Goal: Entertainment & Leisure: Consume media (video, audio)

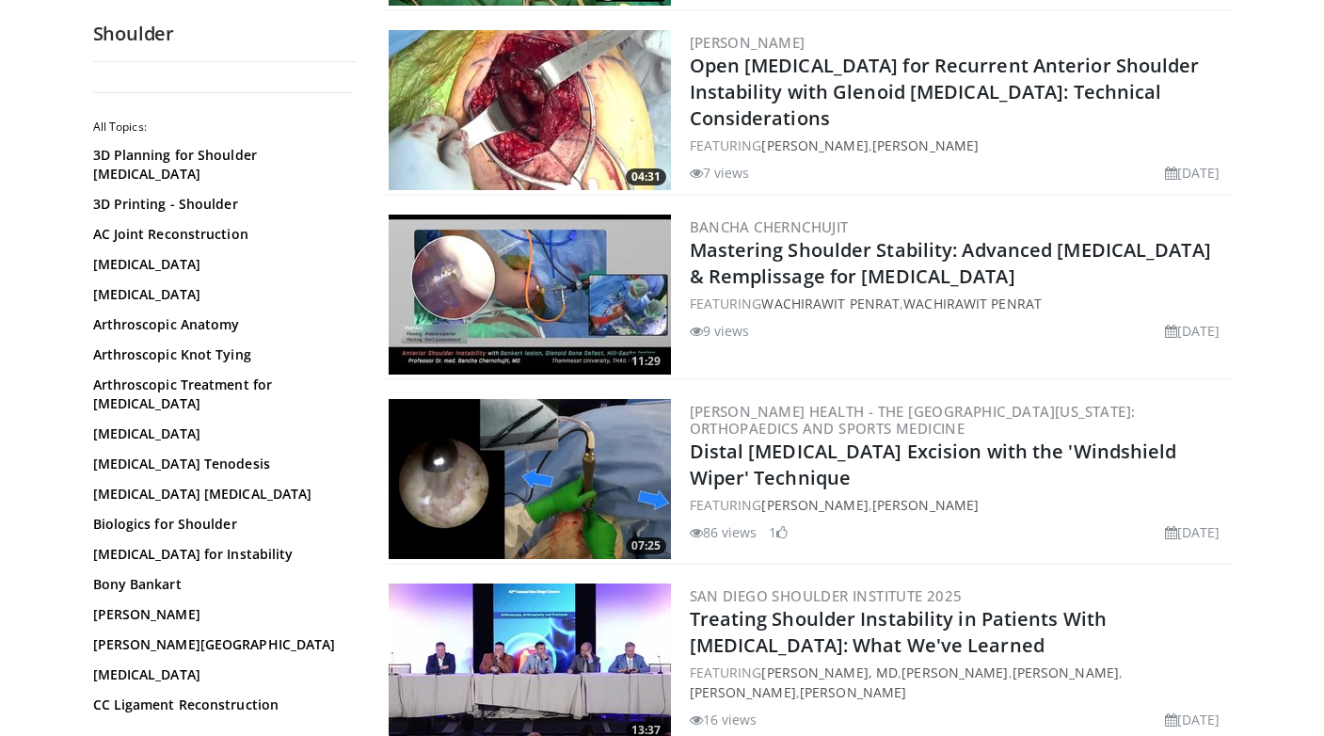
scroll to position [415, 0]
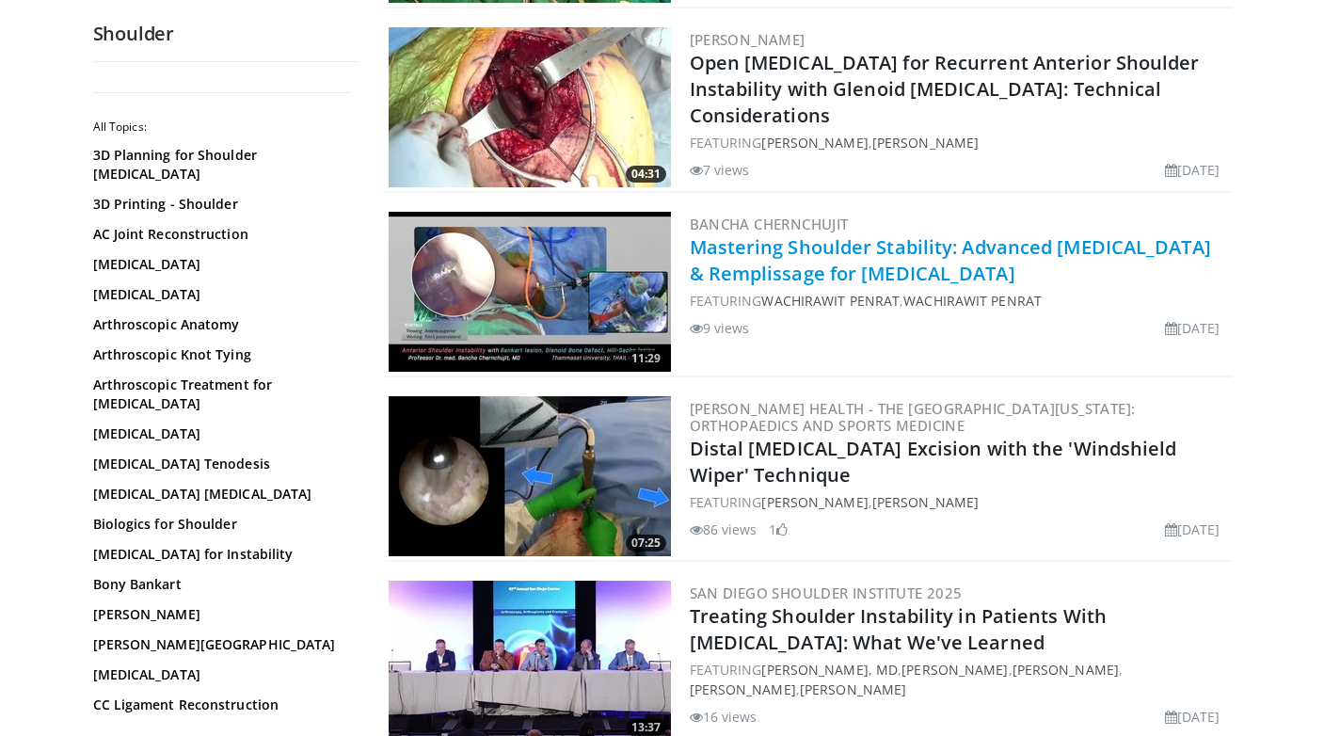
click at [842, 266] on link "Mastering Shoulder Stability: Advanced [MEDICAL_DATA] & Remplissage for [MEDICA…" at bounding box center [950, 260] width 521 height 52
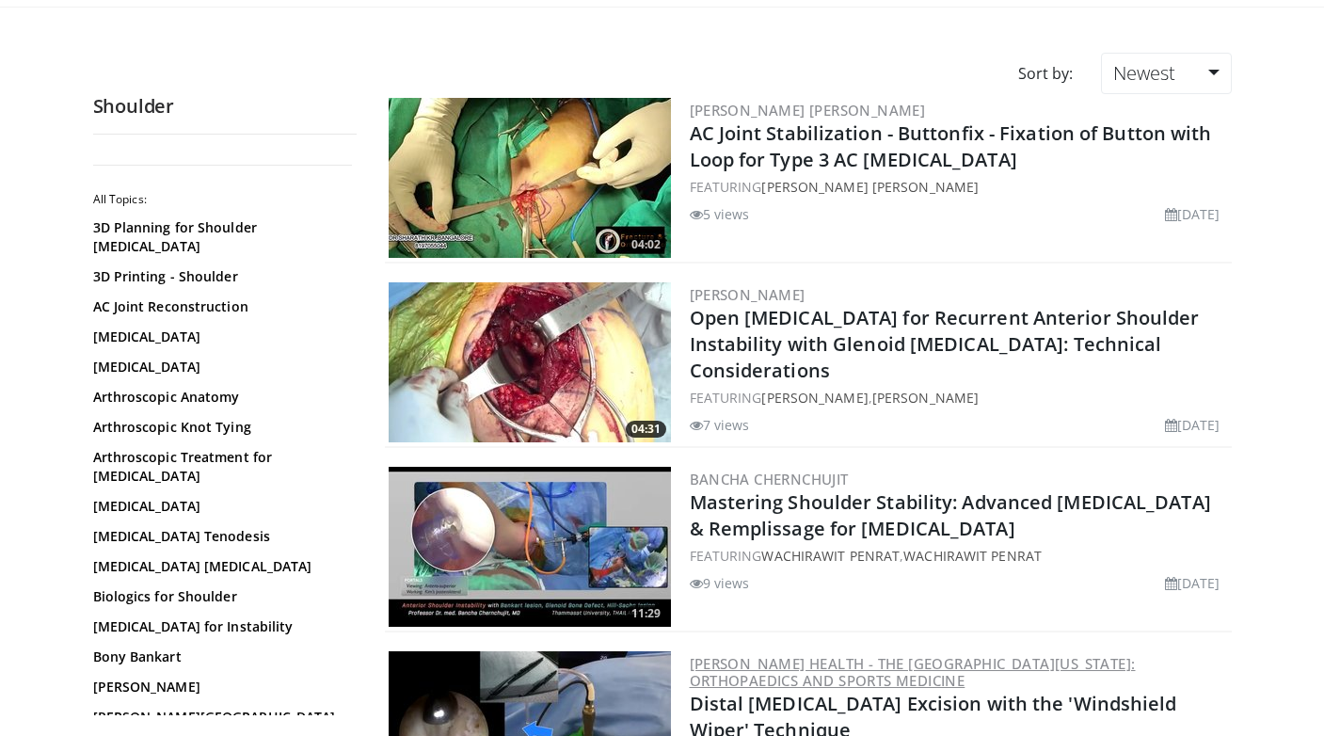
scroll to position [158, 0]
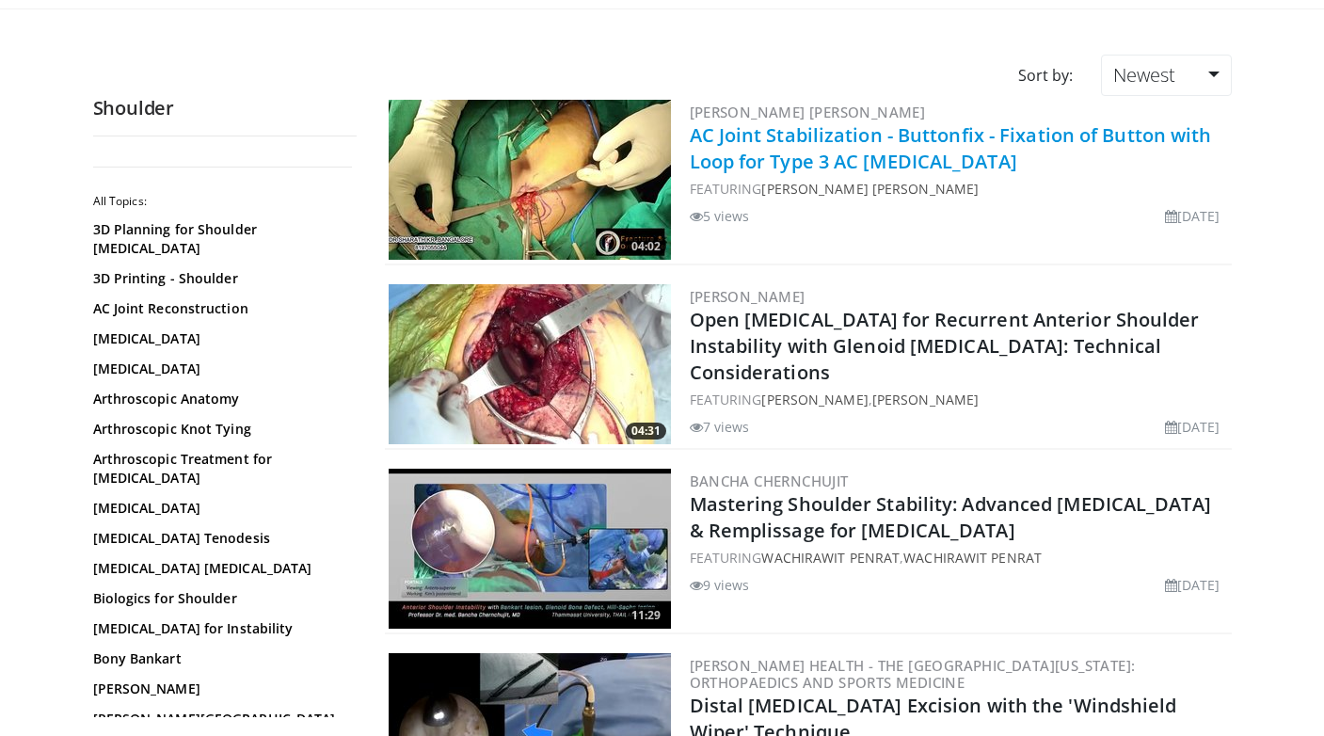
click at [812, 167] on link "AC Joint Stabilization - Buttonfix - Fixation of Button with Loop for Type 3 AC…" at bounding box center [951, 148] width 522 height 52
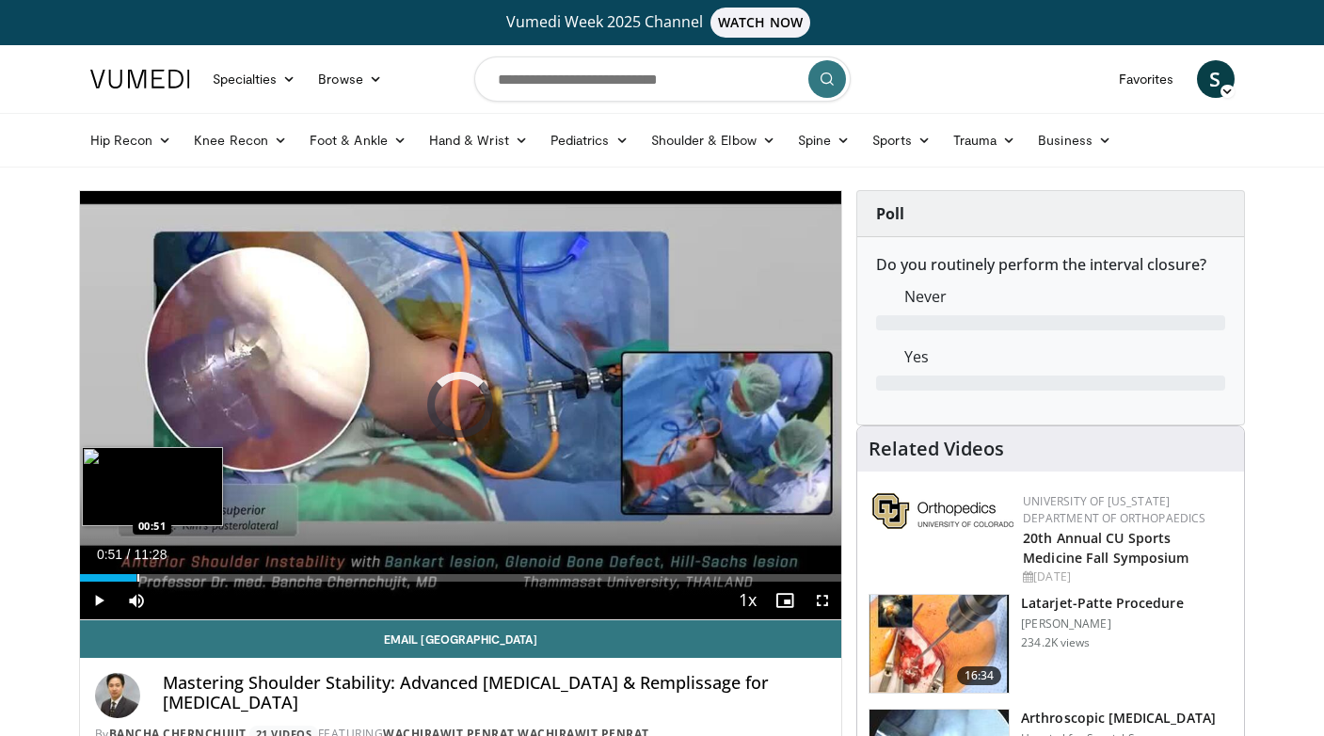
click at [137, 575] on div "Progress Bar" at bounding box center [138, 578] width 2 height 8
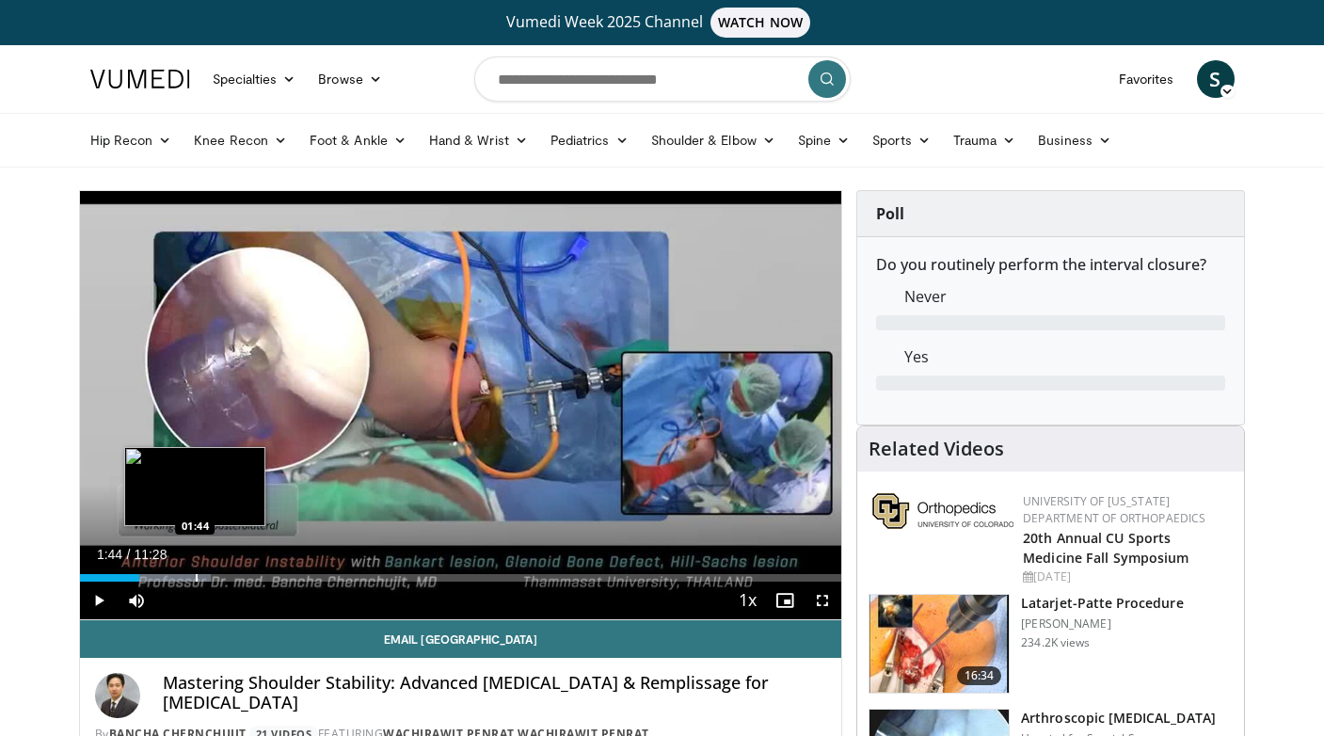
click at [196, 578] on div "Progress Bar" at bounding box center [197, 578] width 2 height 8
click at [229, 575] on div "Progress Bar" at bounding box center [230, 578] width 2 height 8
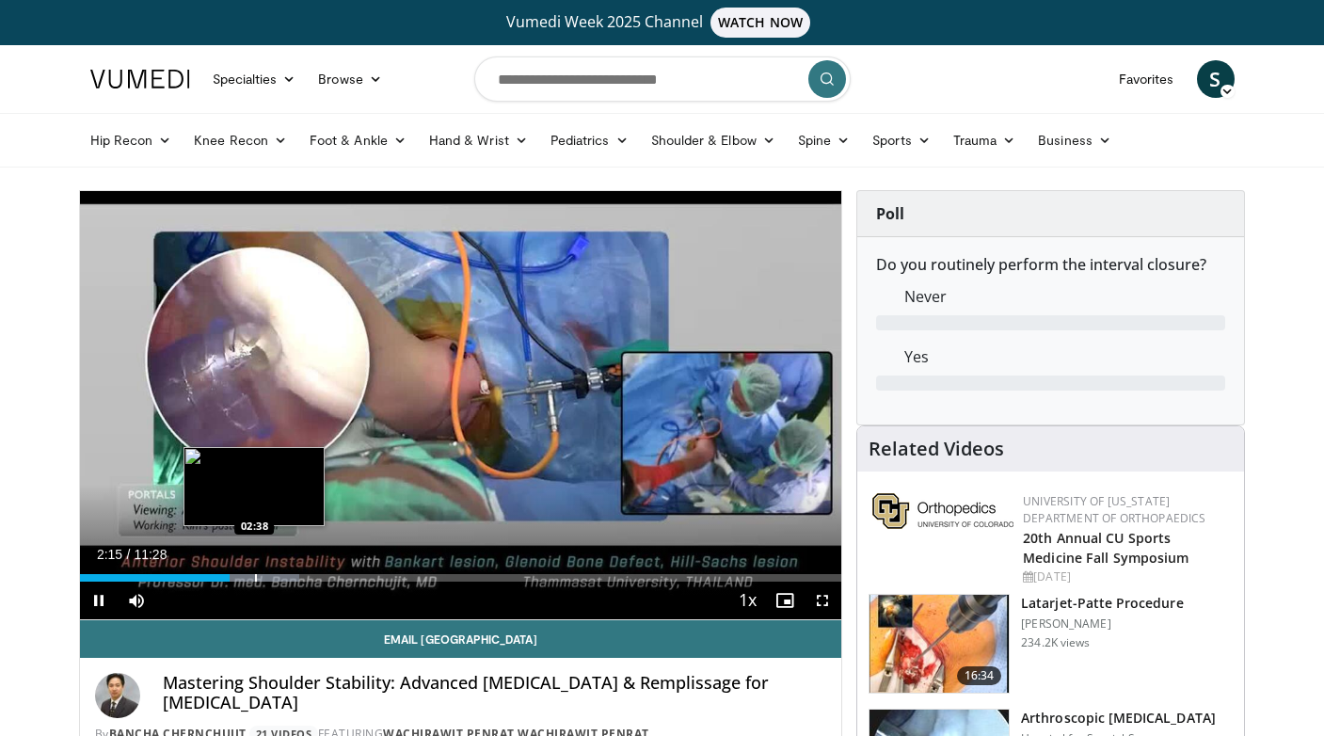
click at [255, 575] on div "Progress Bar" at bounding box center [256, 578] width 2 height 8
click at [282, 574] on div "Progress Bar" at bounding box center [282, 578] width 2 height 8
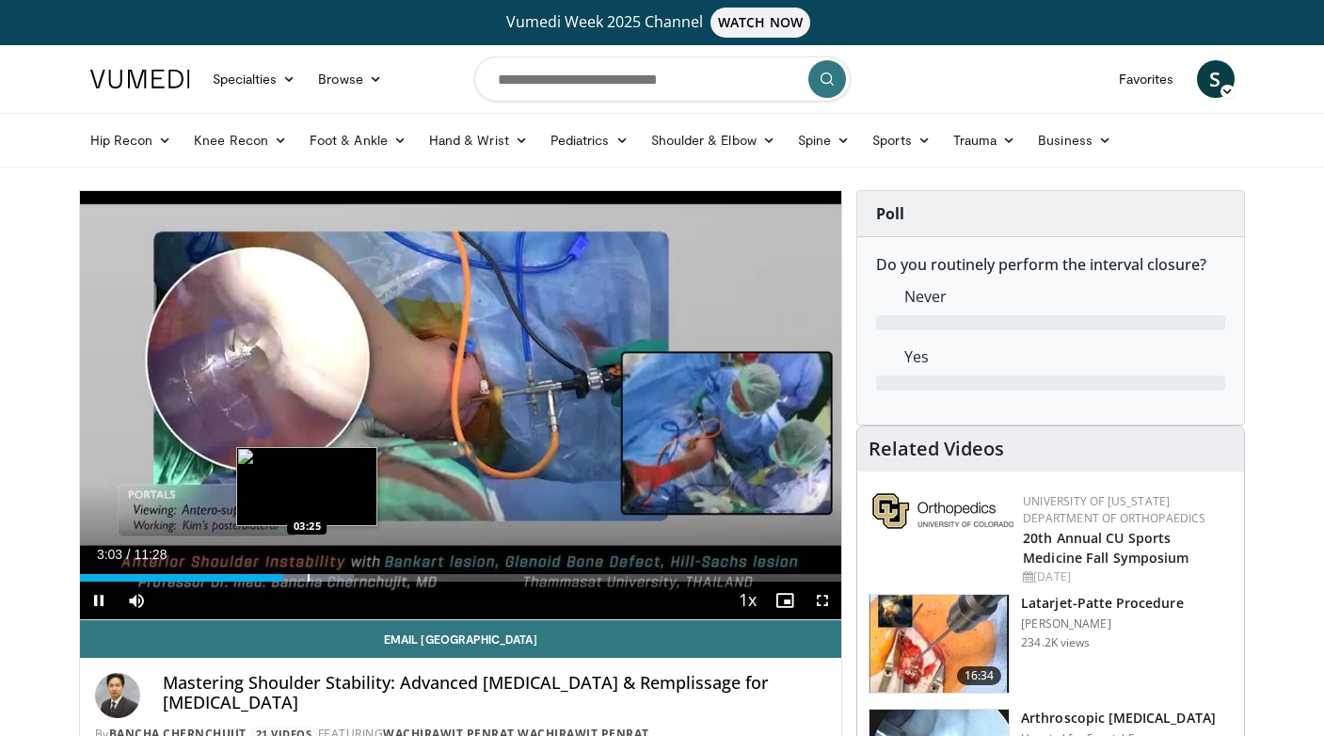
click at [308, 572] on div "Loaded : 36.02% 03:03 03:25" at bounding box center [461, 573] width 762 height 18
click at [338, 574] on div "Progress Bar" at bounding box center [339, 578] width 2 height 8
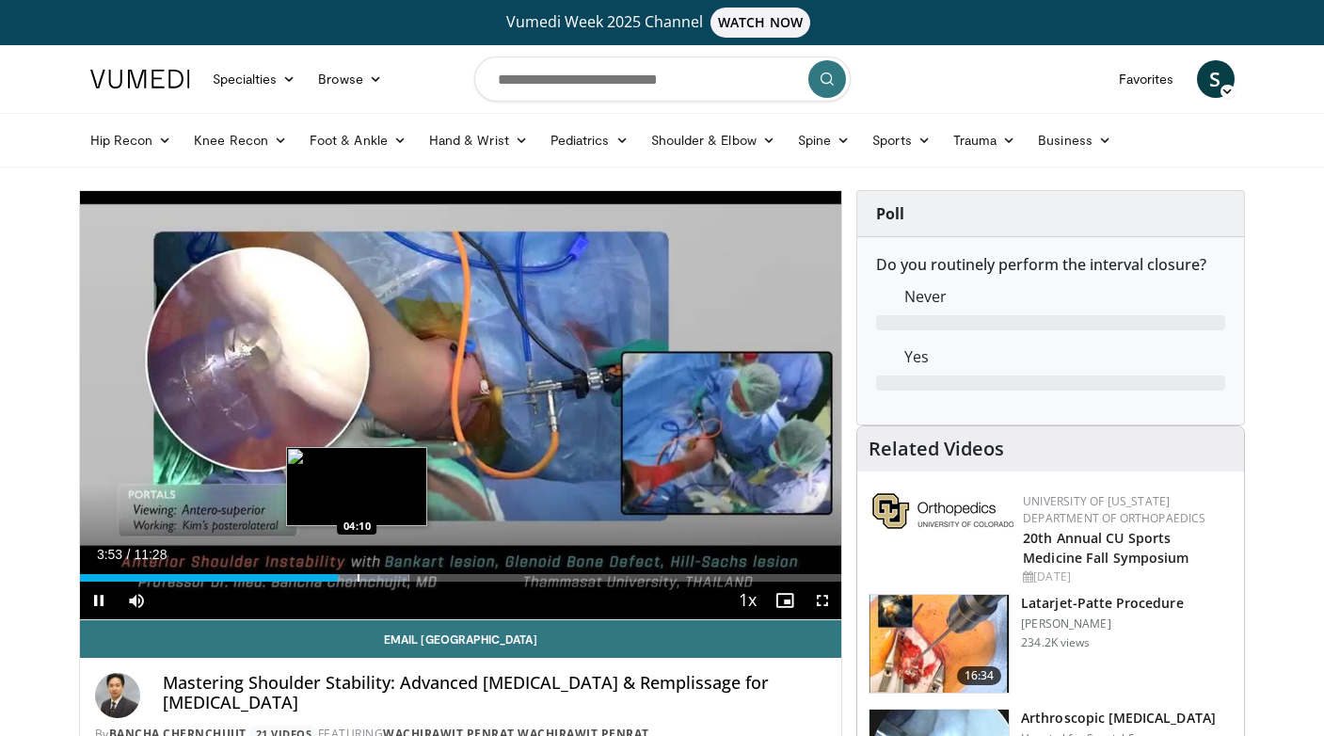
click at [358, 576] on div "Progress Bar" at bounding box center [359, 578] width 2 height 8
click at [385, 574] on div "Progress Bar" at bounding box center [386, 578] width 2 height 8
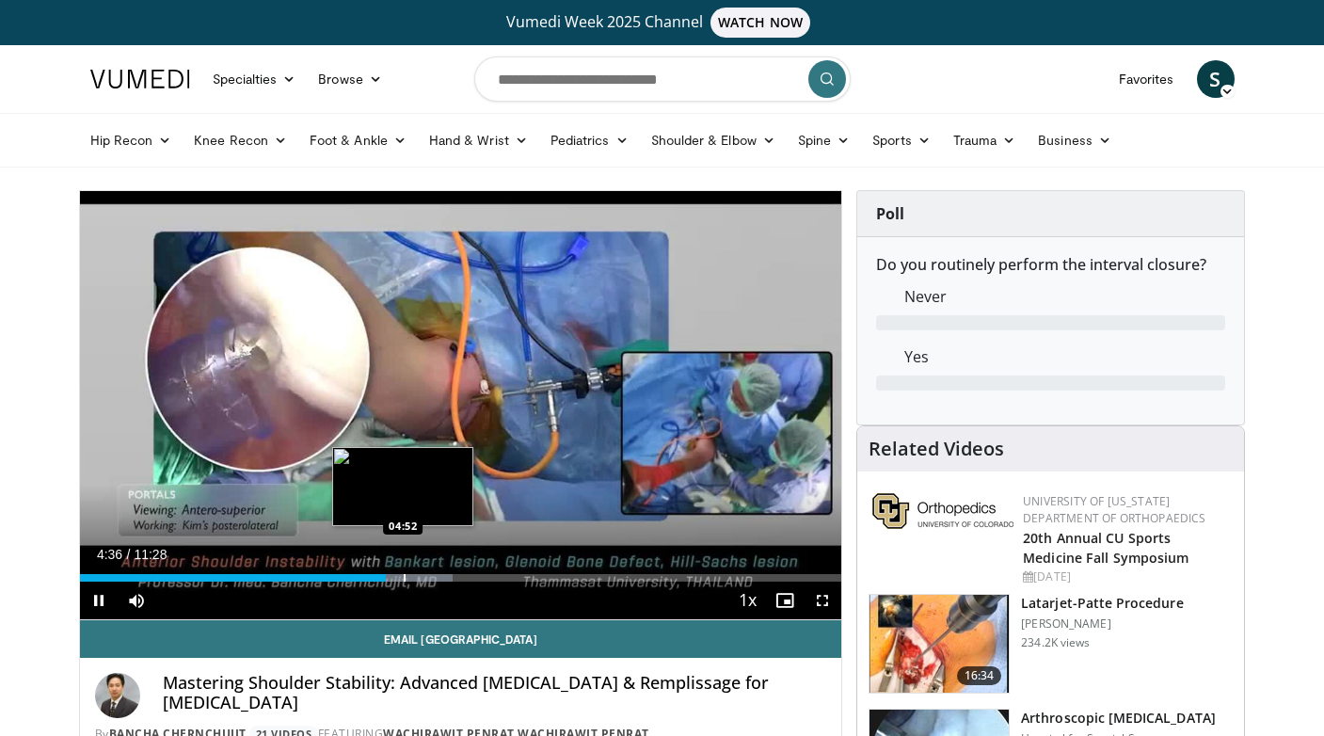
click at [404, 574] on div "Progress Bar" at bounding box center [405, 578] width 2 height 8
click at [431, 574] on div "Progress Bar" at bounding box center [432, 578] width 2 height 8
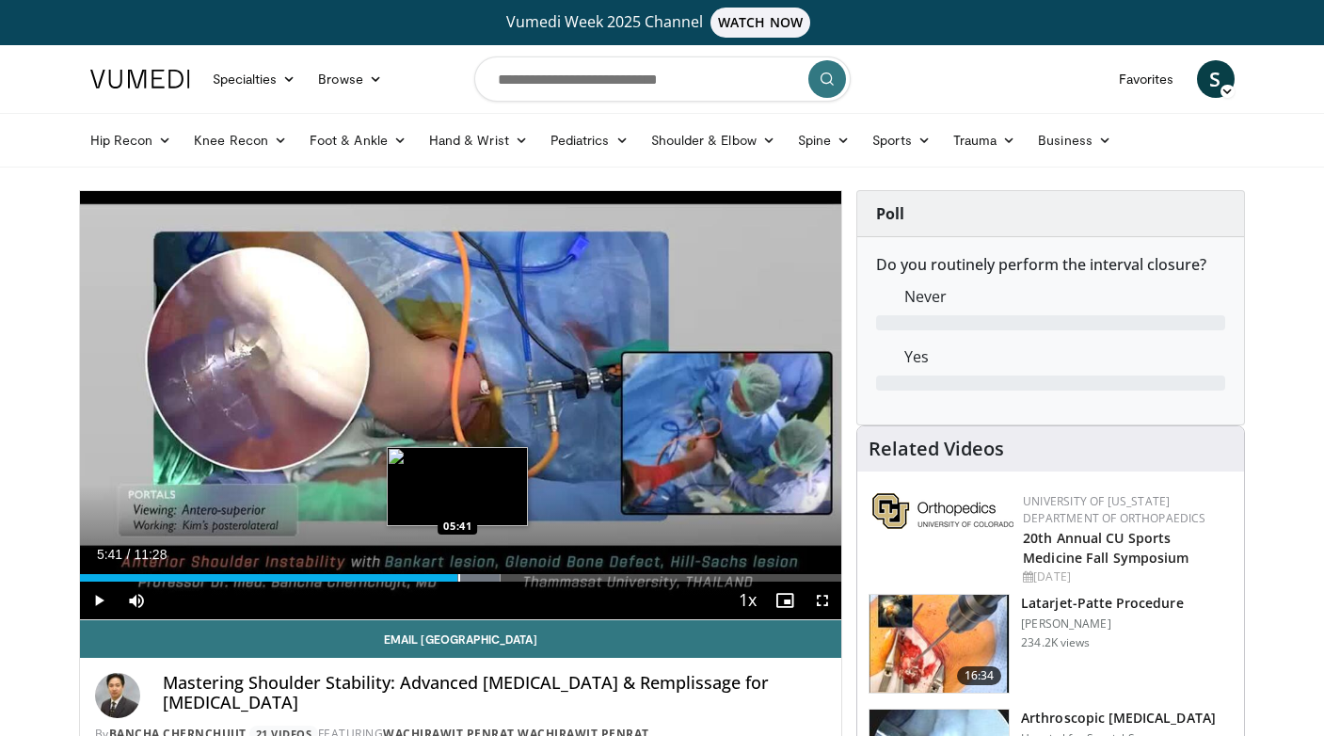
click at [457, 572] on div "Loaded : 55.21% 05:41 05:41" at bounding box center [461, 573] width 762 height 18
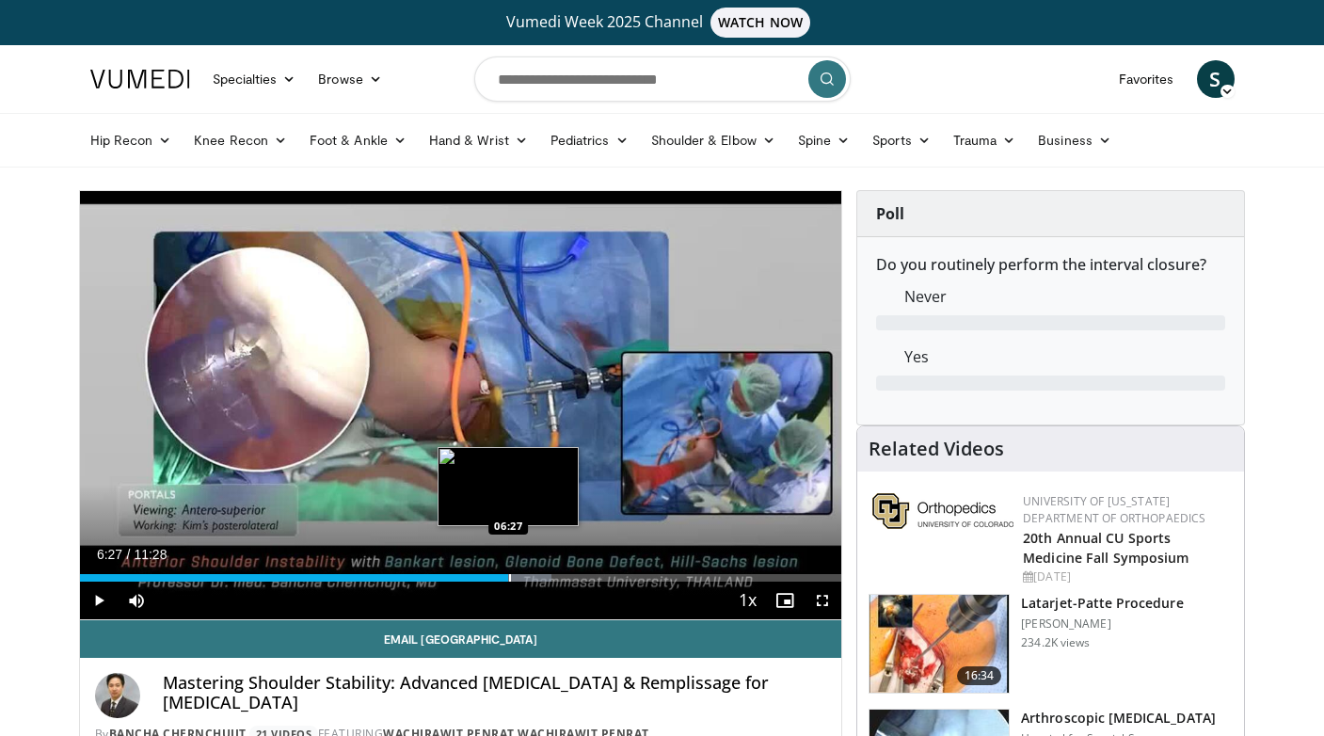
click at [509, 579] on div "Progress Bar" at bounding box center [510, 578] width 2 height 8
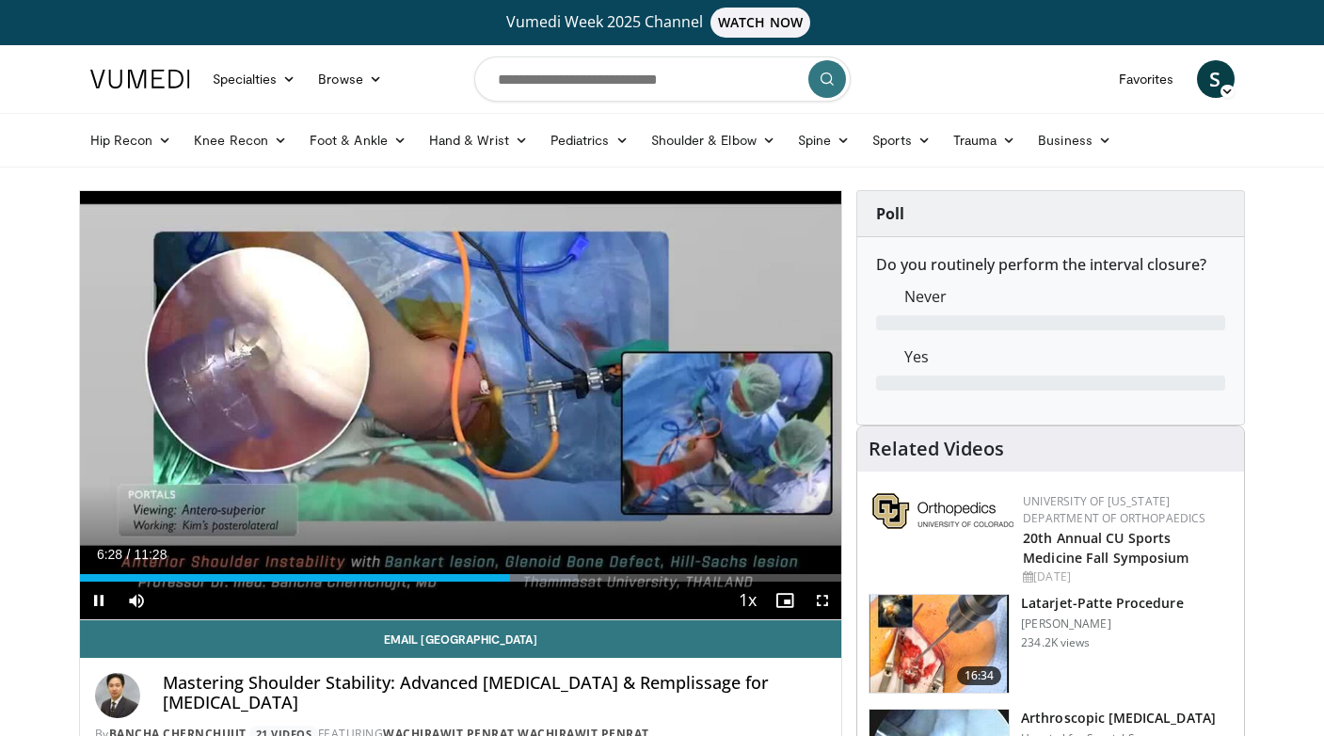
click at [526, 581] on div "Current Time 6:28 / Duration 11:28 Pause Skip Backward Skip Forward Mute Loaded…" at bounding box center [461, 600] width 762 height 38
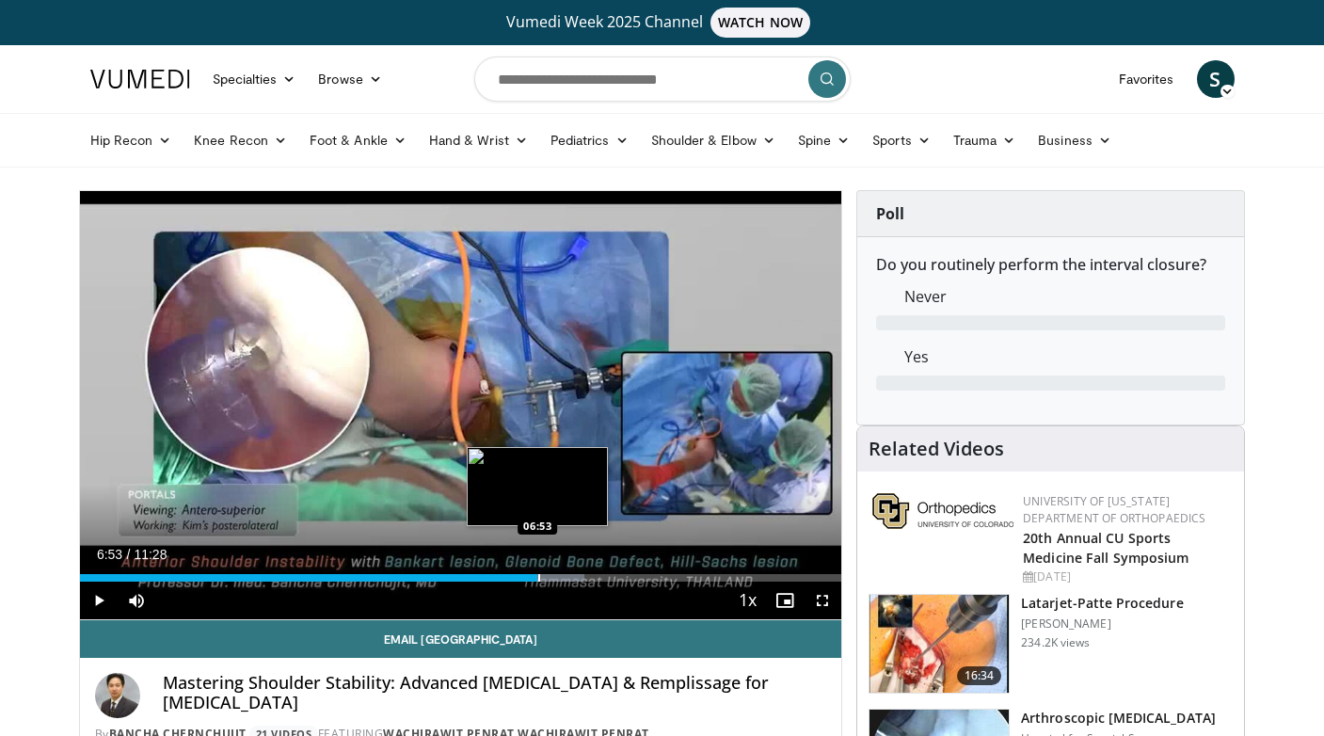
click at [538, 579] on div "Progress Bar" at bounding box center [539, 578] width 2 height 8
click at [557, 577] on div "Progress Bar" at bounding box center [558, 578] width 2 height 8
click at [575, 575] on div "Progress Bar" at bounding box center [576, 578] width 2 height 8
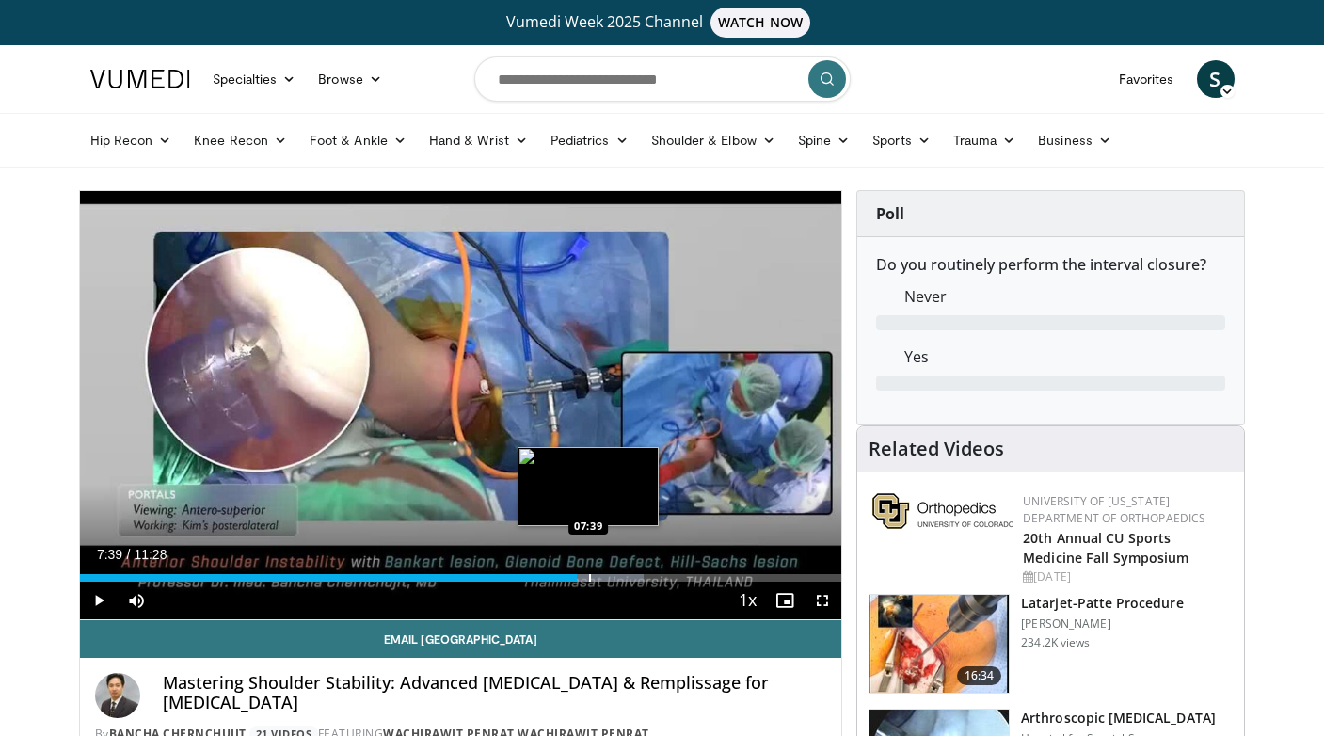
click at [589, 575] on div "Progress Bar" at bounding box center [590, 578] width 2 height 8
click at [606, 574] on div "Progress Bar" at bounding box center [607, 578] width 2 height 8
click at [621, 577] on div "Progress Bar" at bounding box center [622, 578] width 2 height 8
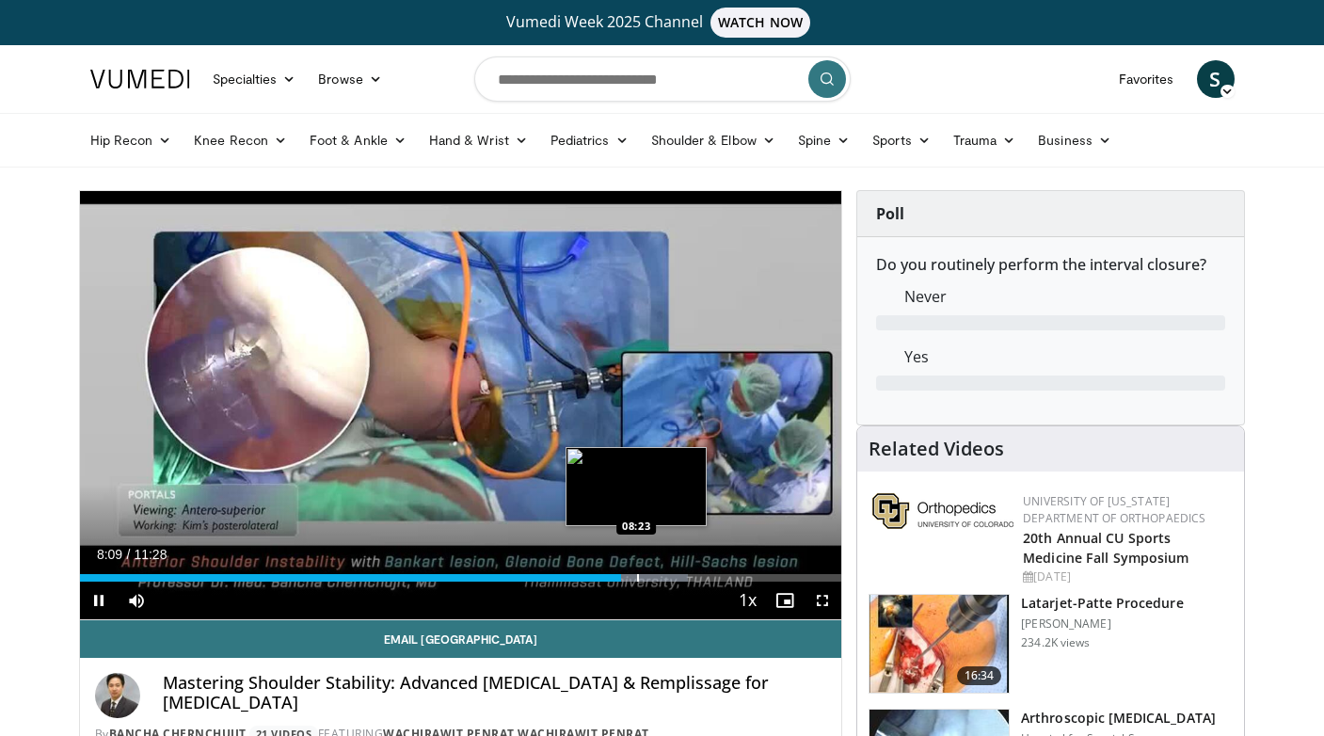
click at [637, 577] on div "Progress Bar" at bounding box center [638, 578] width 2 height 8
click at [668, 575] on div "Progress Bar" at bounding box center [669, 578] width 2 height 8
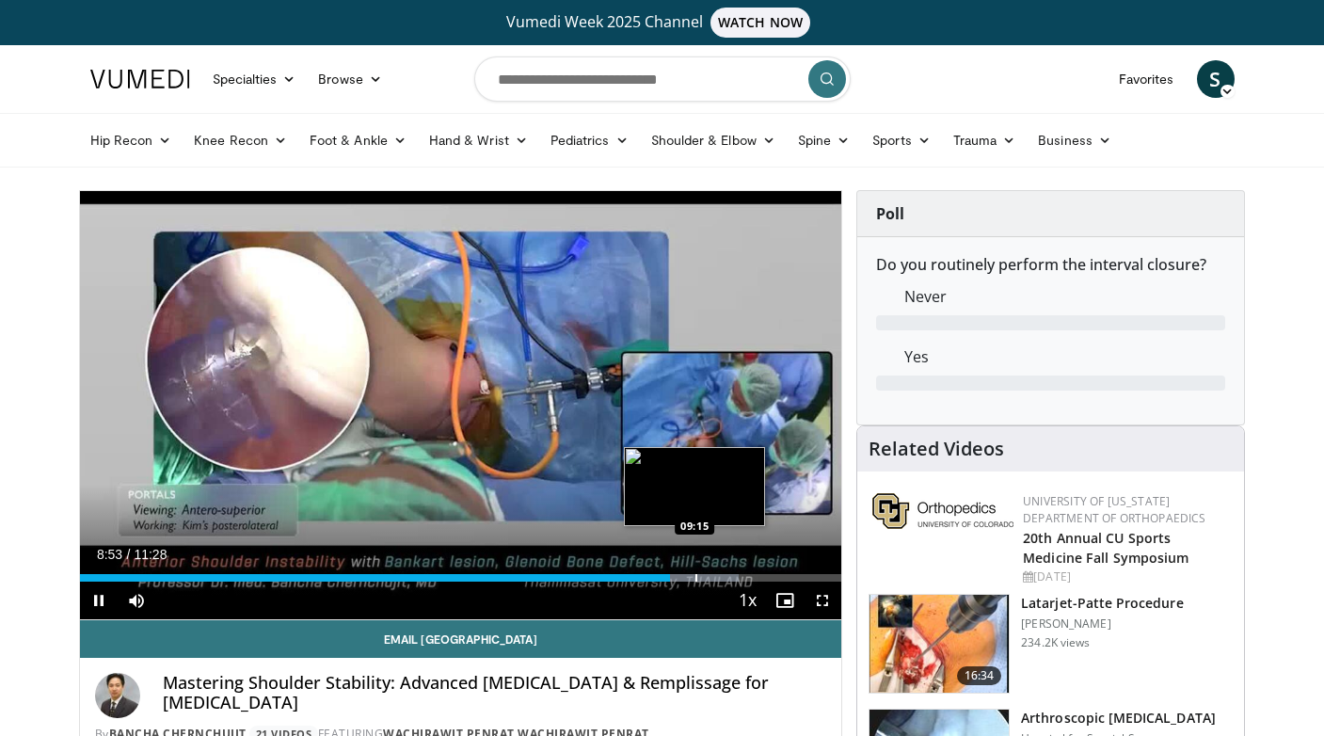
click at [695, 579] on div "Progress Bar" at bounding box center [696, 578] width 2 height 8
click at [712, 578] on div "Progress Bar" at bounding box center [713, 578] width 2 height 8
click at [728, 577] on div "Progress Bar" at bounding box center [729, 578] width 2 height 8
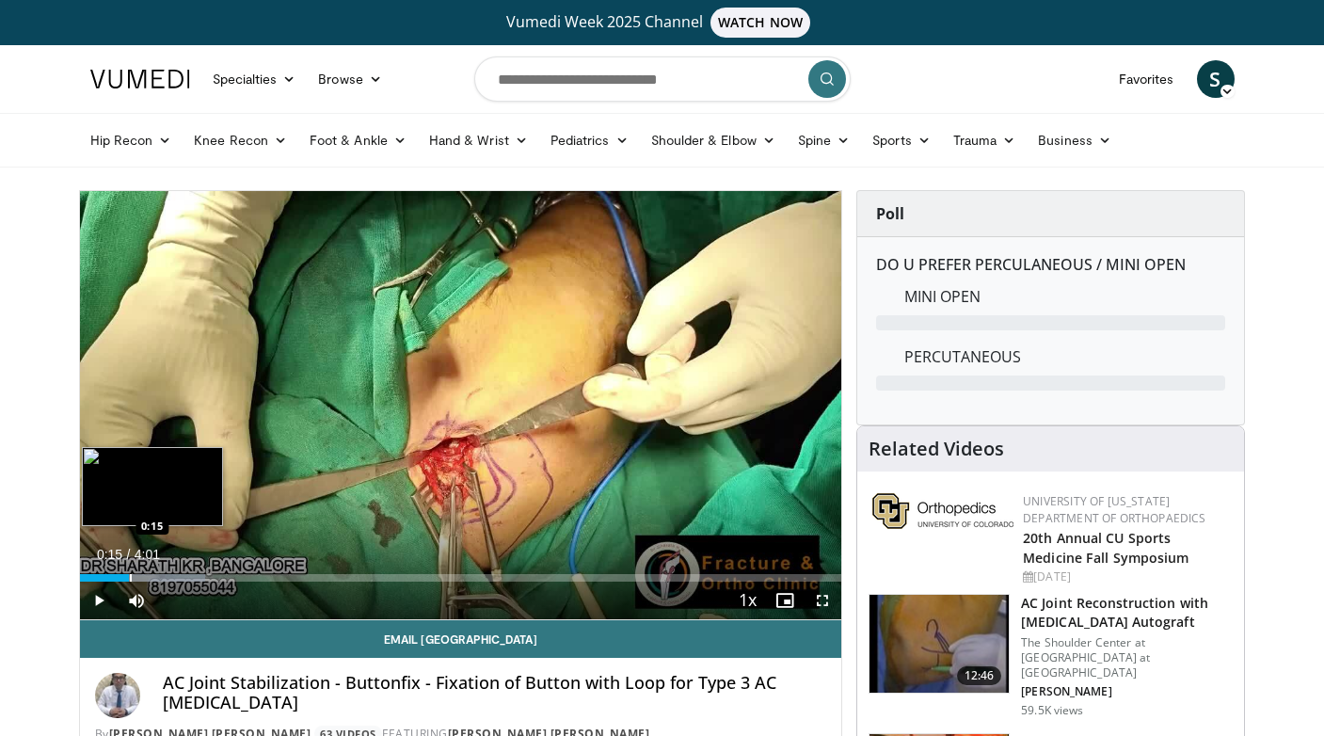
click at [130, 574] on div "Progress Bar" at bounding box center [131, 578] width 2 height 8
click at [166, 577] on div "Progress Bar" at bounding box center [167, 578] width 2 height 8
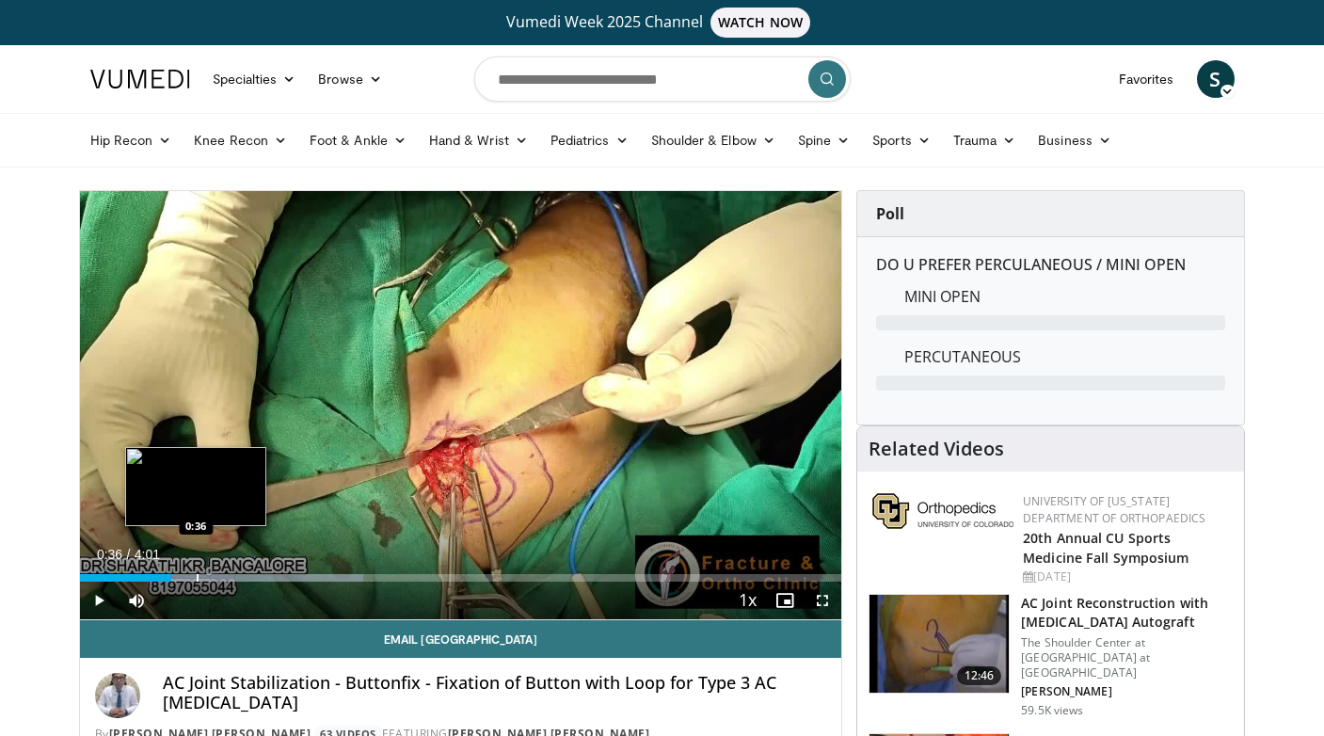
click at [197, 578] on div "Progress Bar" at bounding box center [198, 578] width 2 height 8
click at [222, 579] on div "Progress Bar" at bounding box center [223, 578] width 2 height 8
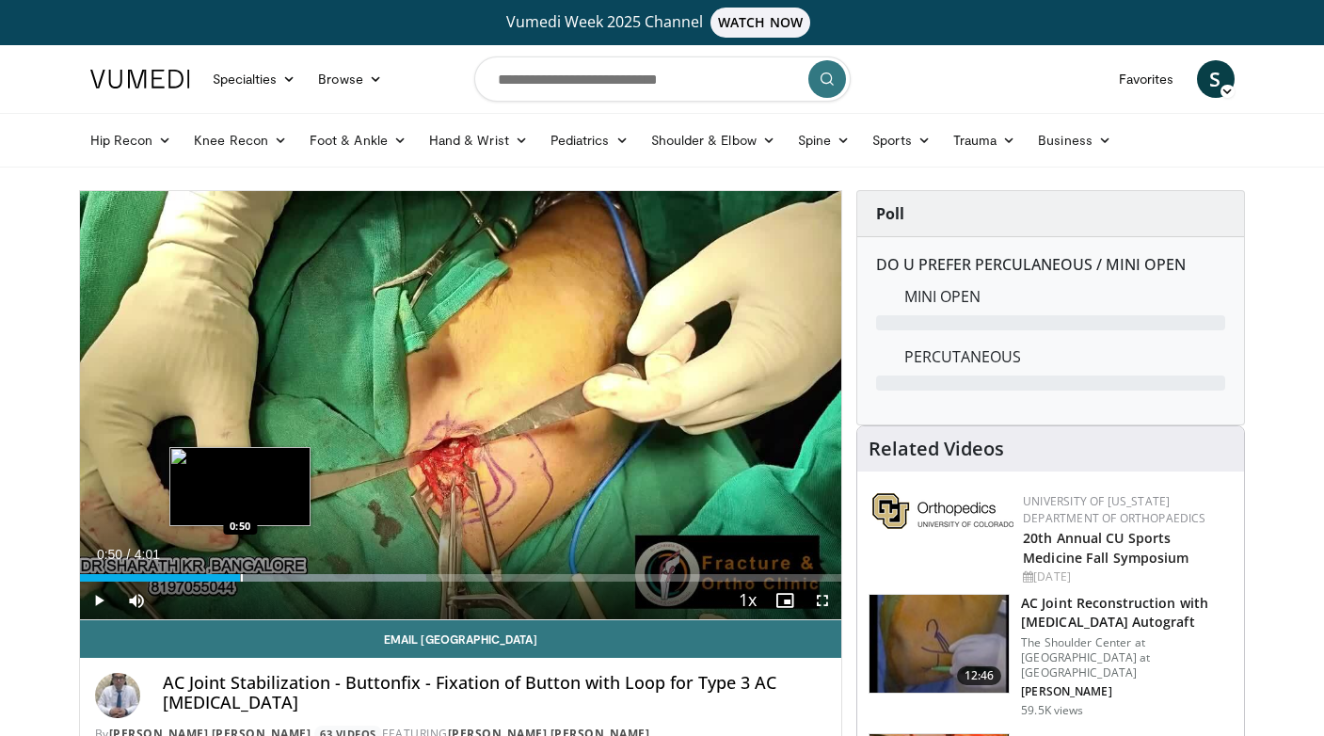
click at [241, 578] on div "Progress Bar" at bounding box center [242, 578] width 2 height 8
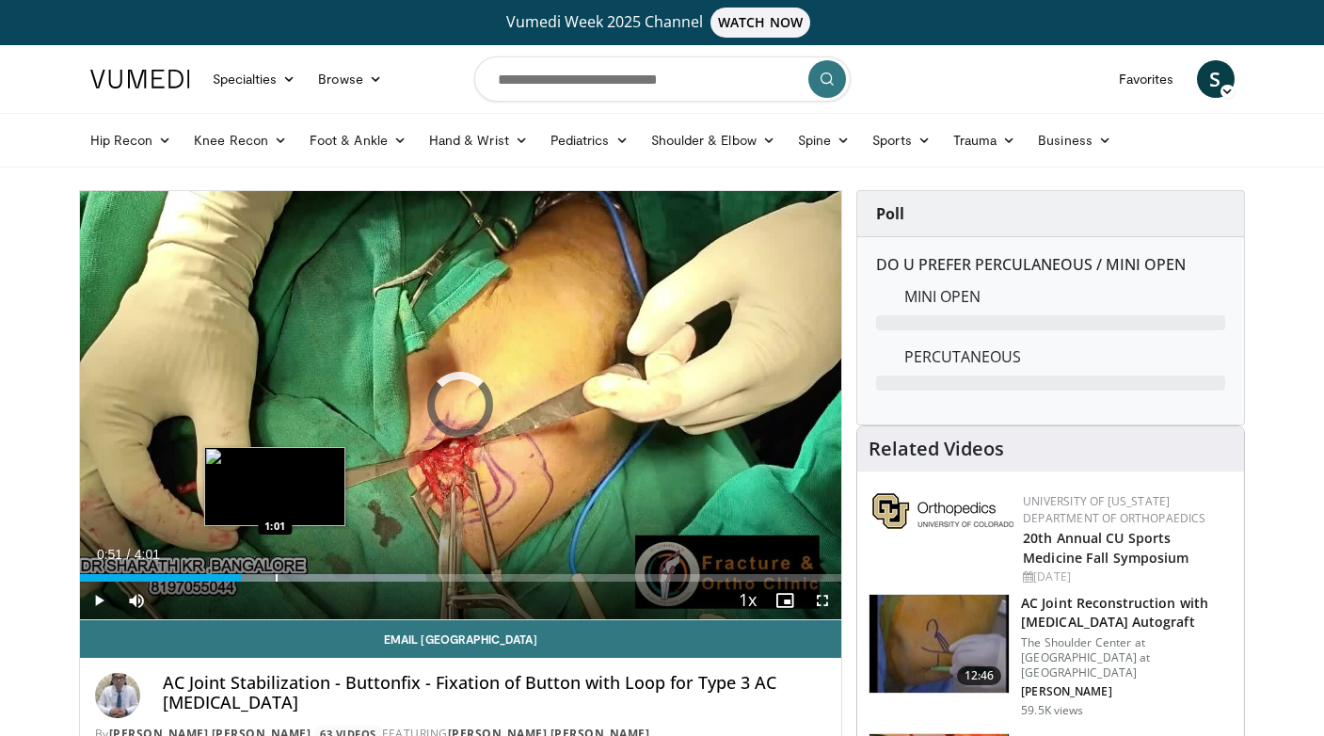
click at [276, 578] on div "Progress Bar" at bounding box center [277, 578] width 2 height 8
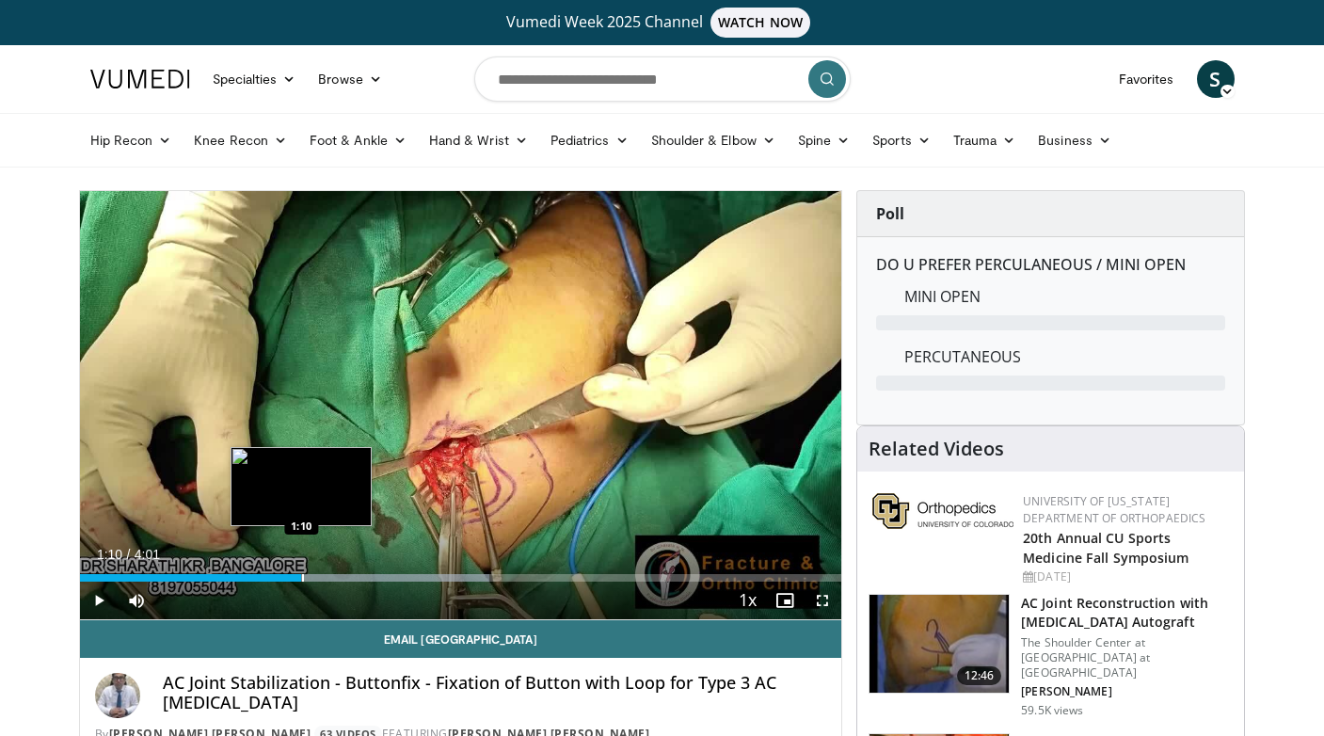
click at [302, 577] on div "Progress Bar" at bounding box center [303, 578] width 2 height 8
click at [319, 575] on div "Progress Bar" at bounding box center [318, 578] width 2 height 8
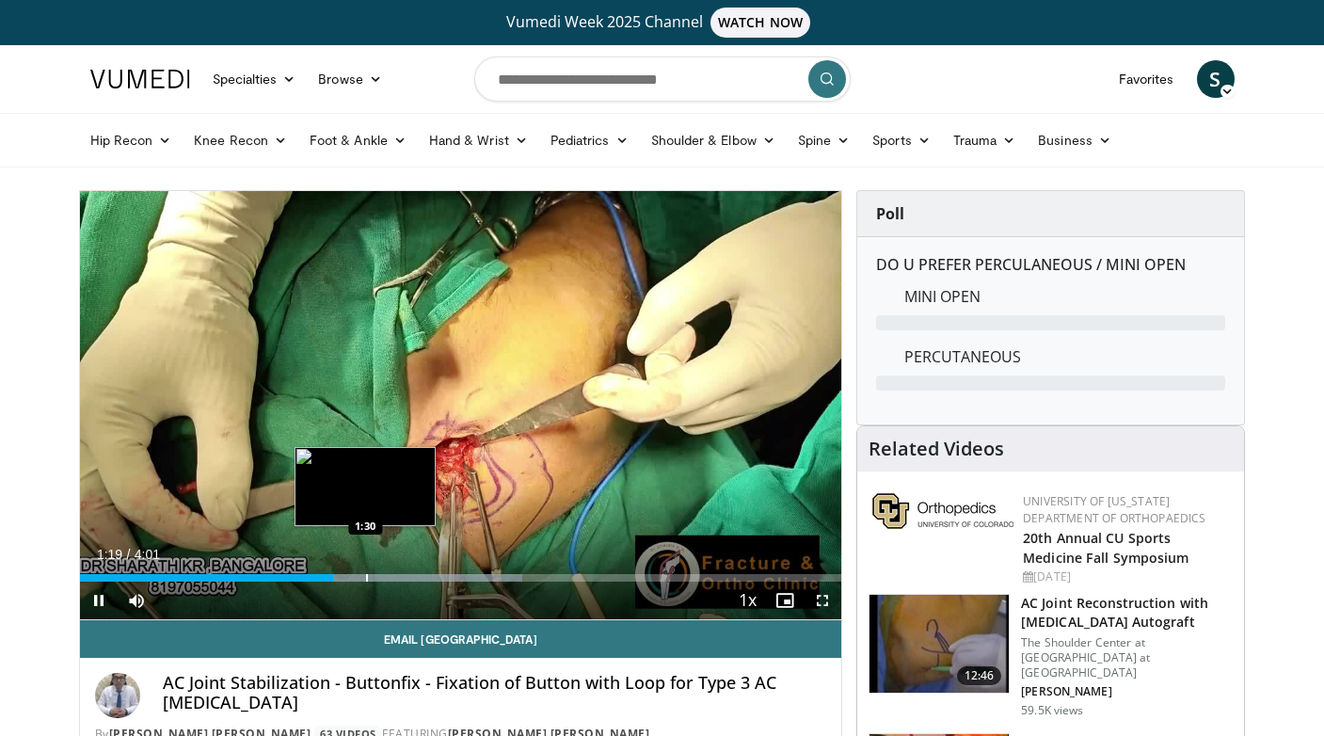
click at [367, 574] on div "Progress Bar" at bounding box center [367, 578] width 2 height 8
click at [395, 572] on div "Loaded : 66.22% 1:31 1:39" at bounding box center [461, 573] width 762 height 18
click at [397, 575] on div "Progress Bar" at bounding box center [396, 578] width 2 height 8
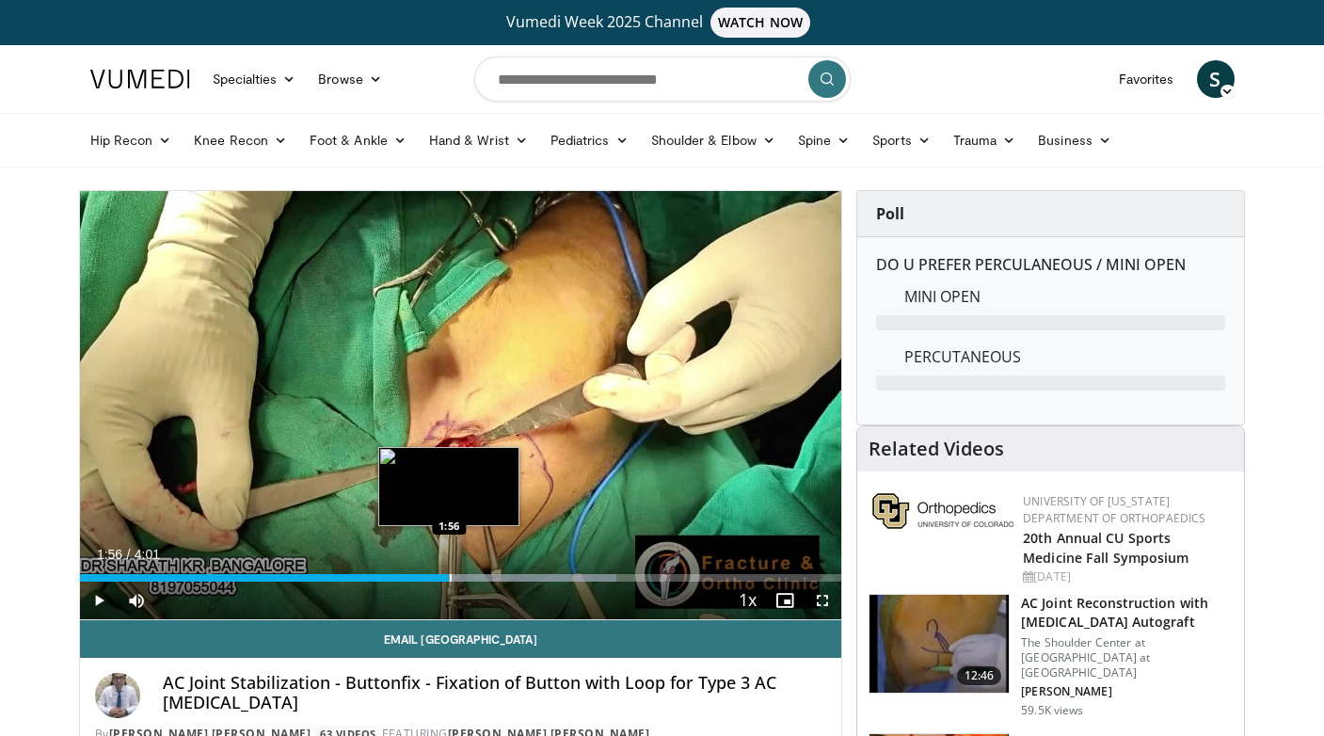
click at [450, 576] on div "Progress Bar" at bounding box center [451, 578] width 2 height 8
click at [477, 574] on div "Progress Bar" at bounding box center [477, 578] width 2 height 8
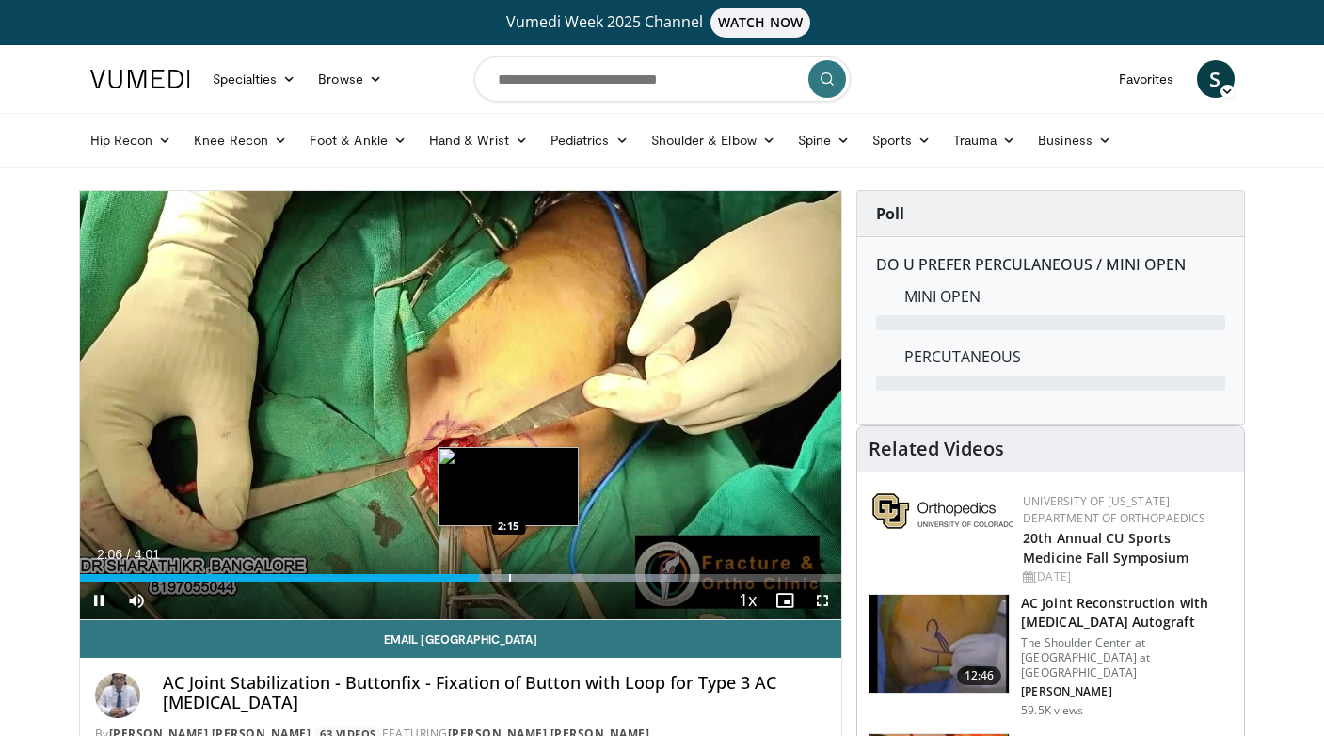
click at [510, 574] on div "Progress Bar" at bounding box center [510, 578] width 2 height 8
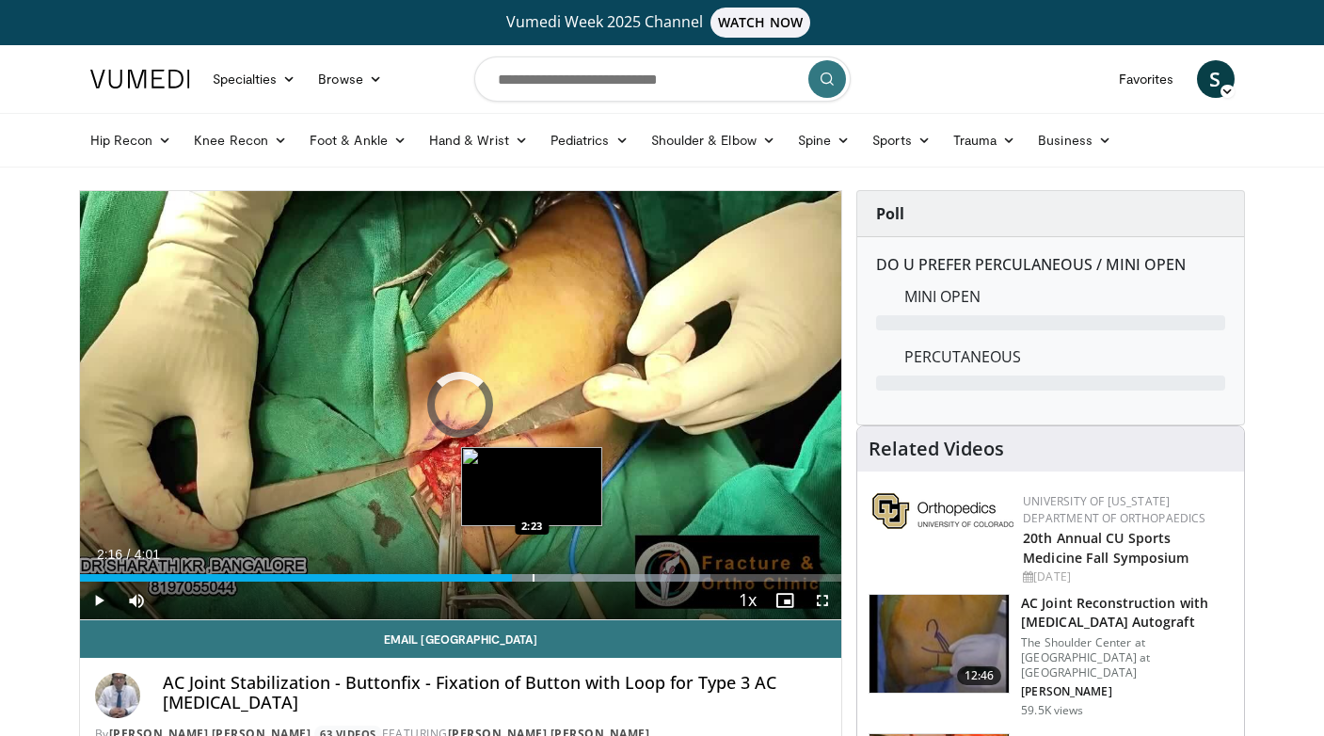
click at [532, 574] on div "Progress Bar" at bounding box center [533, 578] width 2 height 8
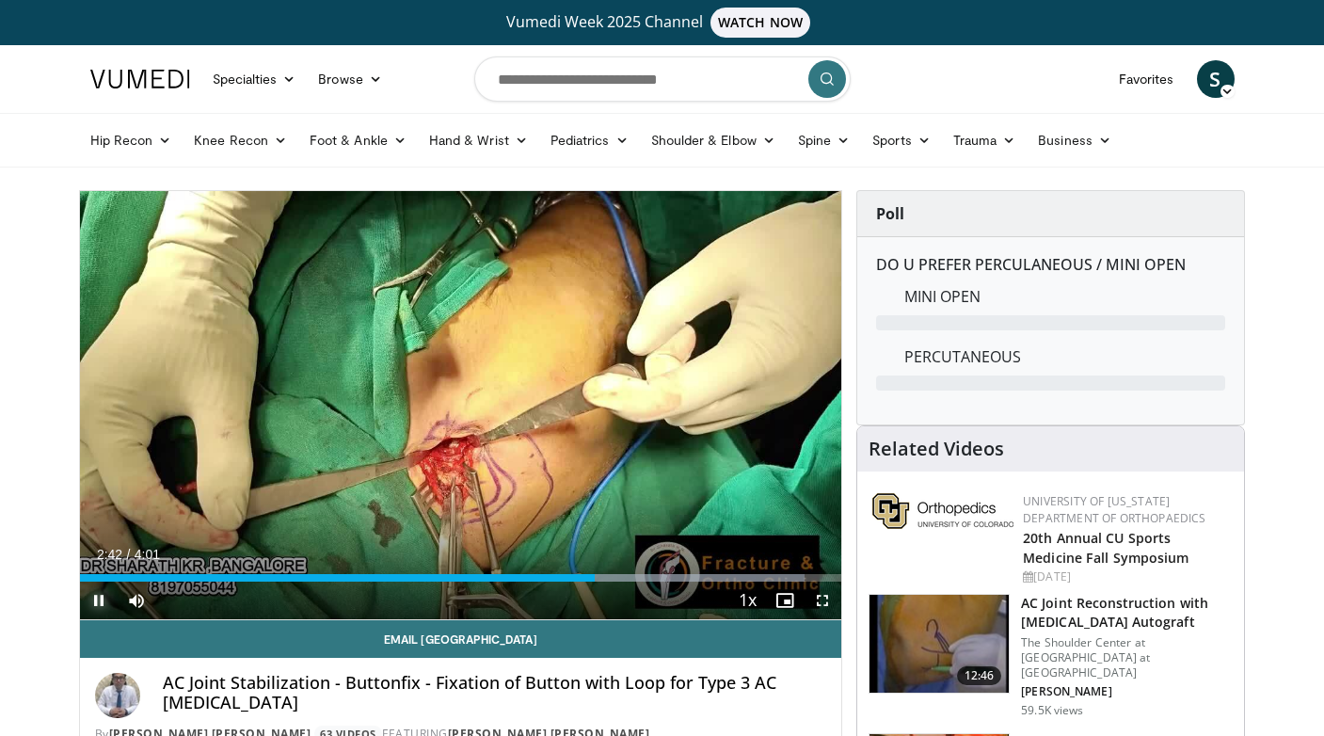
click at [92, 605] on span "Video Player" at bounding box center [99, 600] width 38 height 38
